Goal: Feedback & Contribution: Submit feedback/report problem

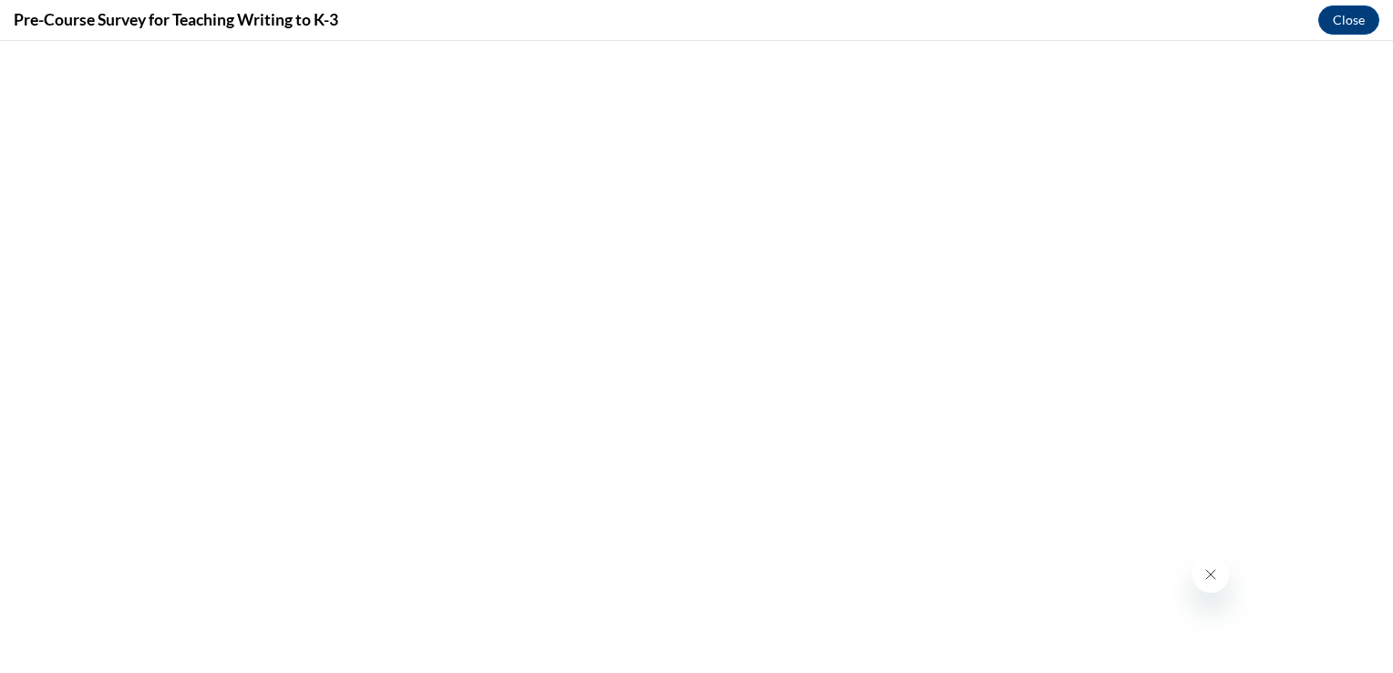
click at [1204, 578] on icon "Close message from company" at bounding box center [1210, 574] width 15 height 15
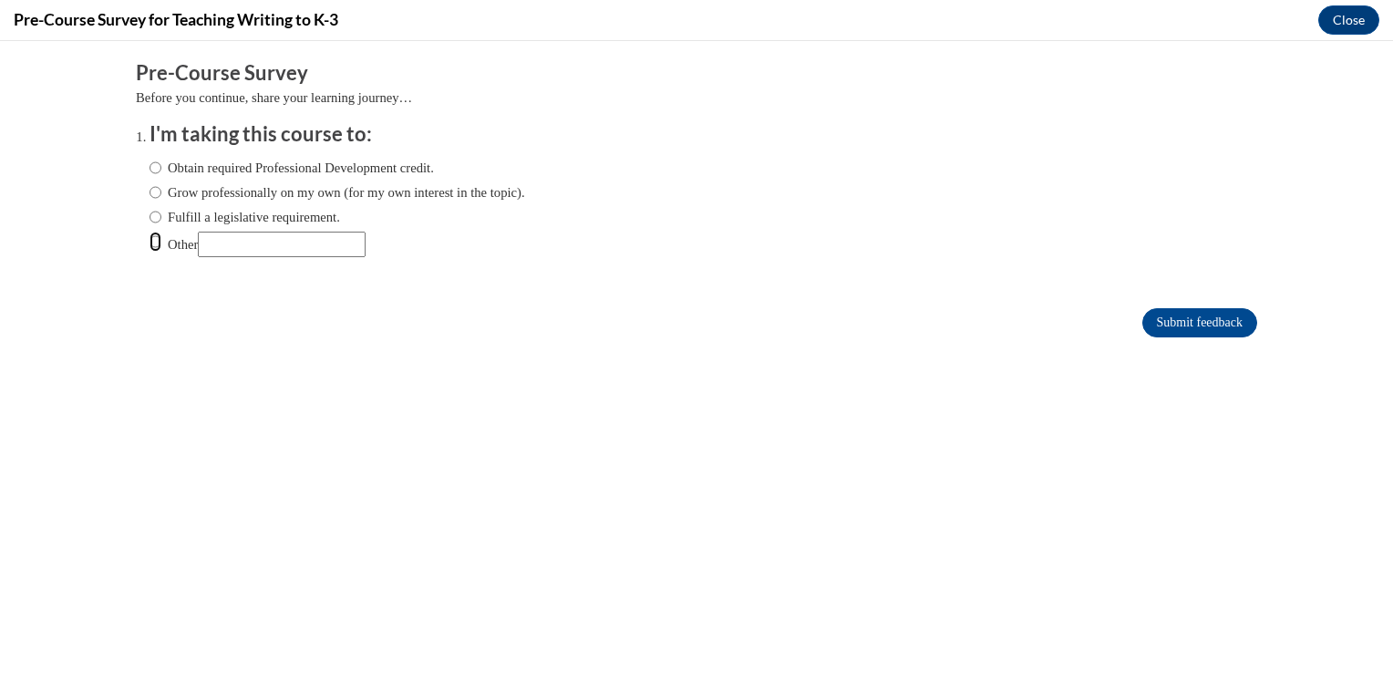
click at [150, 249] on input "Other" at bounding box center [156, 242] width 12 height 20
radio input "true"
click at [237, 249] on input "Other" at bounding box center [282, 245] width 168 height 26
type input "A graduate college course"
click at [1159, 319] on input "Submit feedback" at bounding box center [1200, 322] width 115 height 29
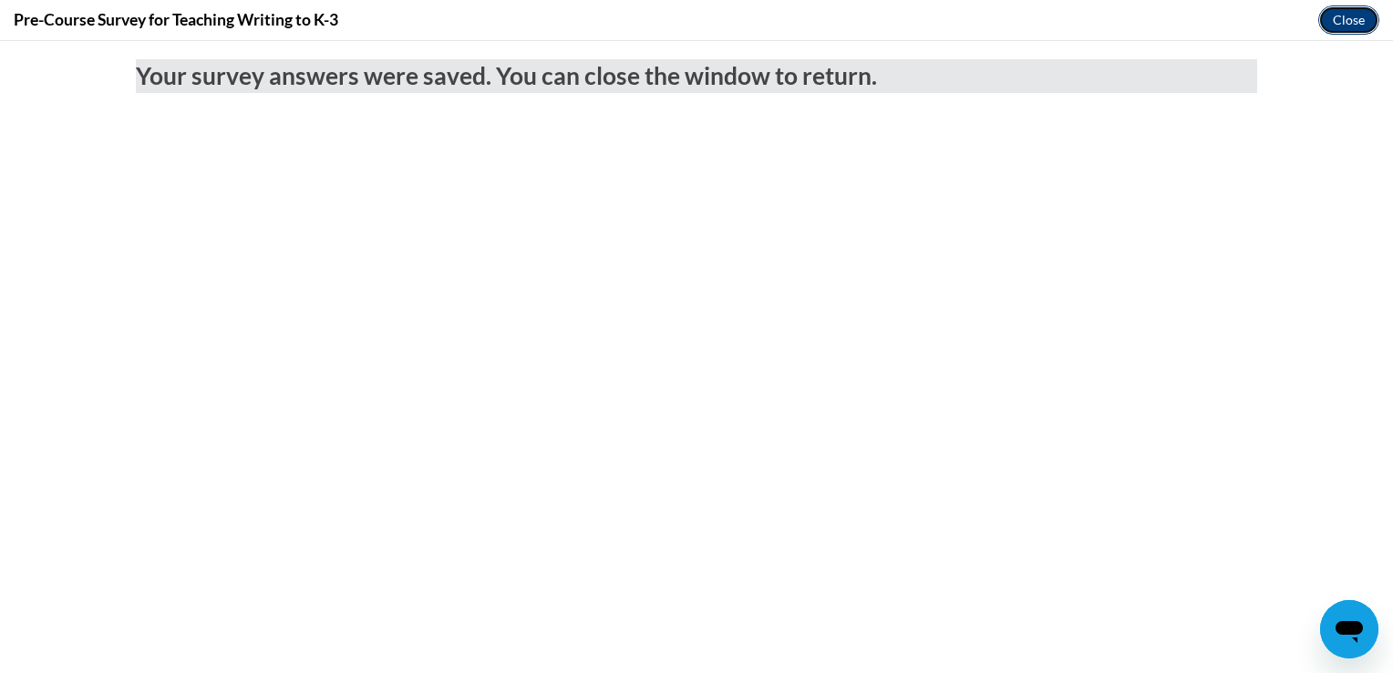
click at [1334, 24] on button "Close" at bounding box center [1349, 19] width 61 height 29
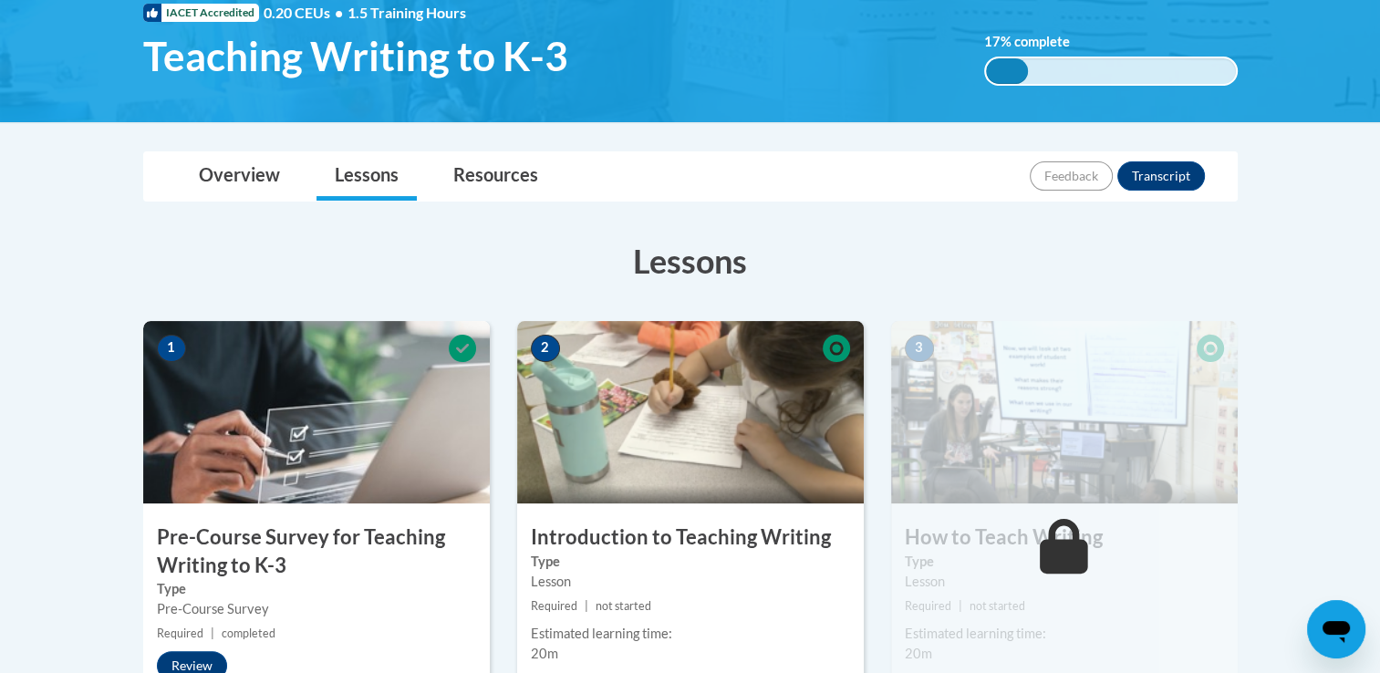
scroll to position [295, 0]
